Goal: Information Seeking & Learning: Learn about a topic

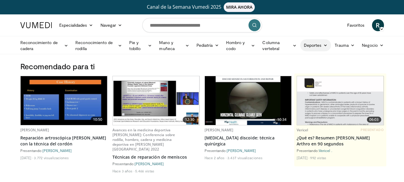
click at [316, 45] on font "Deportes" at bounding box center [313, 45] width 18 height 5
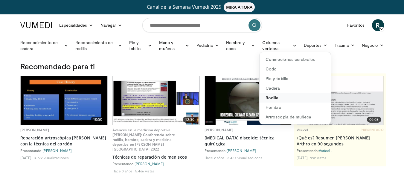
click at [273, 98] on font "Rodilla" at bounding box center [272, 97] width 13 height 5
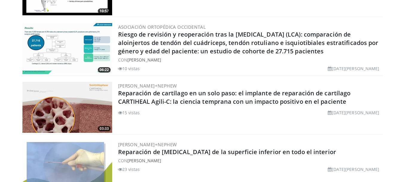
scroll to position [359, 0]
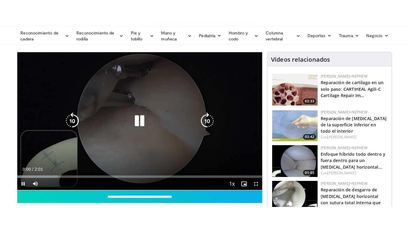
scroll to position [60, 0]
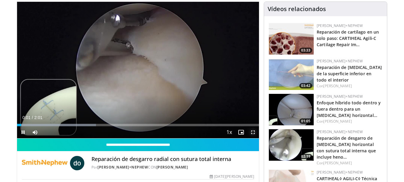
click at [254, 130] on span "Video Player" at bounding box center [253, 132] width 12 height 12
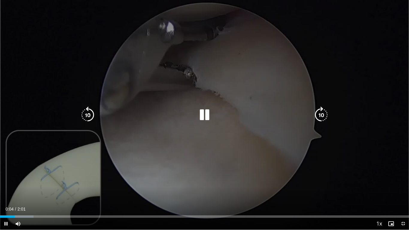
click at [324, 119] on icon "Video Player" at bounding box center [321, 115] width 17 height 17
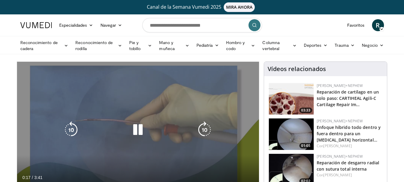
click at [139, 130] on icon "Video Player" at bounding box center [138, 129] width 17 height 17
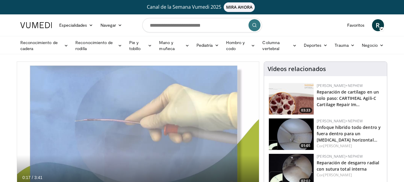
click at [301, 167] on img at bounding box center [291, 169] width 45 height 31
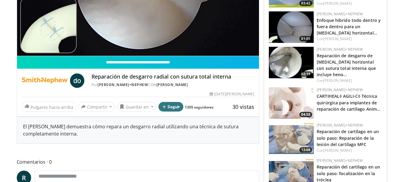
scroll to position [150, 0]
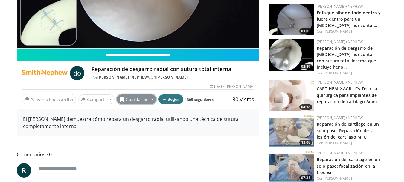
click at [140, 99] on font "Guardar en" at bounding box center [137, 99] width 23 height 6
click at [139, 111] on font "Añadir a favoritos" at bounding box center [145, 112] width 40 height 7
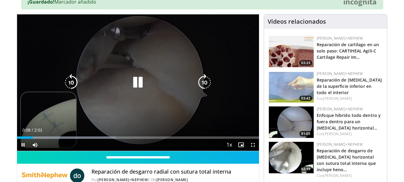
scroll to position [50, 0]
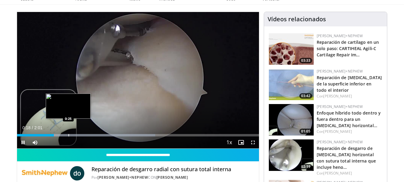
click at [69, 135] on div "Progress Bar" at bounding box center [69, 135] width 1 height 2
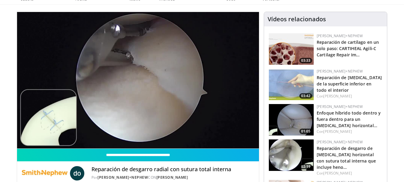
click at [292, 54] on img at bounding box center [291, 48] width 45 height 31
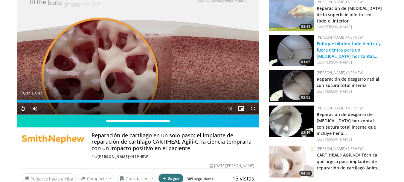
scroll to position [90, 0]
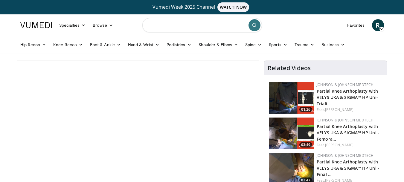
click at [209, 25] on input "Search topics, interventions" at bounding box center [202, 25] width 120 height 14
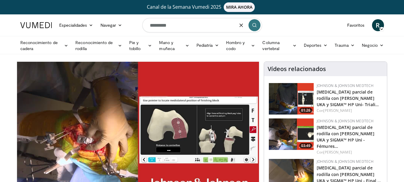
type input "*********"
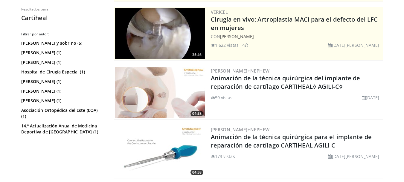
scroll to position [120, 0]
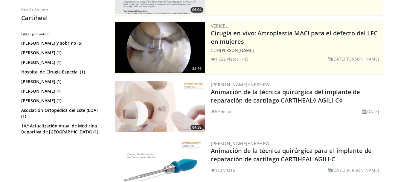
click at [170, 52] on img at bounding box center [160, 47] width 90 height 51
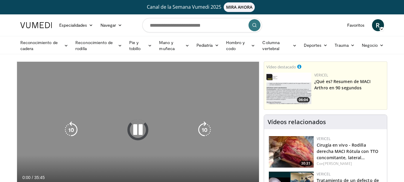
scroll to position [30, 0]
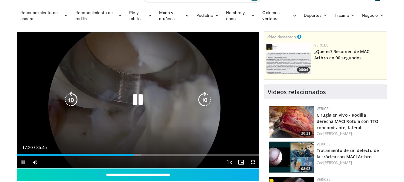
click at [138, 100] on icon "Video Player" at bounding box center [138, 99] width 17 height 17
